Goal: Find specific page/section: Find specific page/section

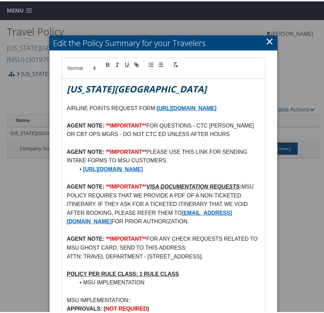
click at [266, 41] on link "×" at bounding box center [270, 40] width 8 height 14
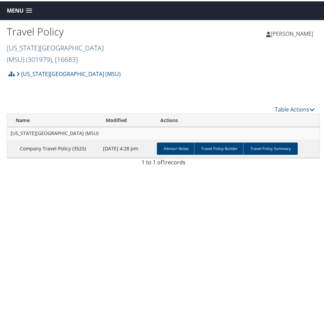
click at [33, 49] on link "[US_STATE][GEOGRAPHIC_DATA] (MSU) ( 301979 ) , [ 16683 ]" at bounding box center [55, 52] width 97 height 21
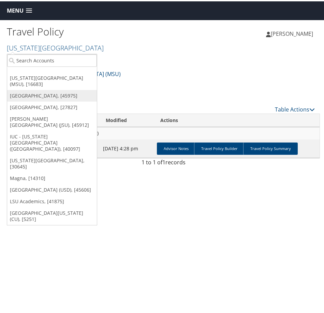
click at [46, 91] on link "[GEOGRAPHIC_DATA], [45975]" at bounding box center [52, 95] width 90 height 12
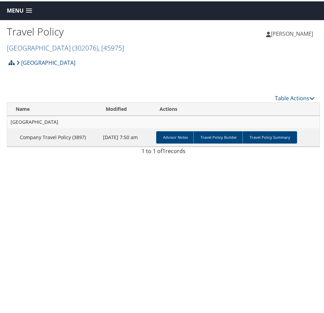
click at [15, 10] on span "Menu" at bounding box center [15, 9] width 17 height 6
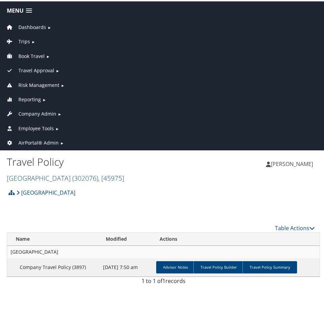
click at [39, 110] on span "Company Admin" at bounding box center [37, 113] width 38 height 8
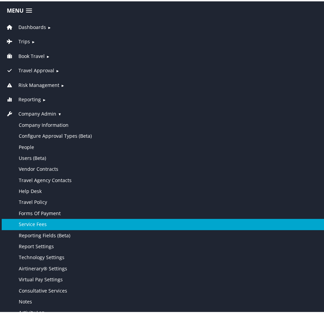
click at [40, 220] on link "Service Fees" at bounding box center [164, 223] width 324 height 11
